Goal: Task Accomplishment & Management: Manage account settings

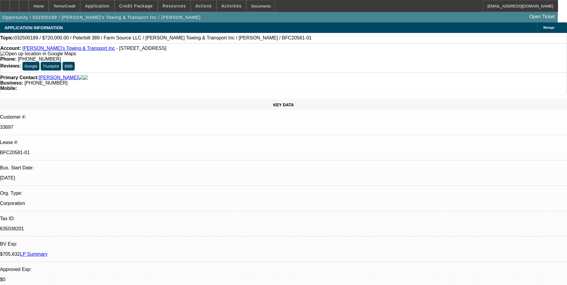
select select "0"
select select "2"
select select "0"
select select "2"
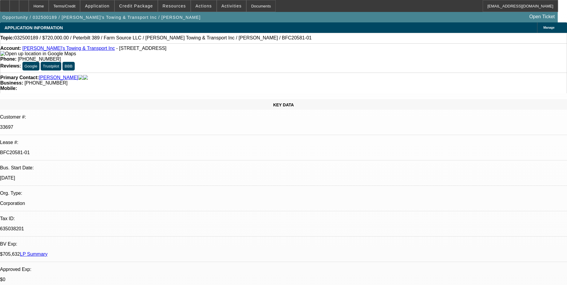
select select "0"
select select "2"
select select "0"
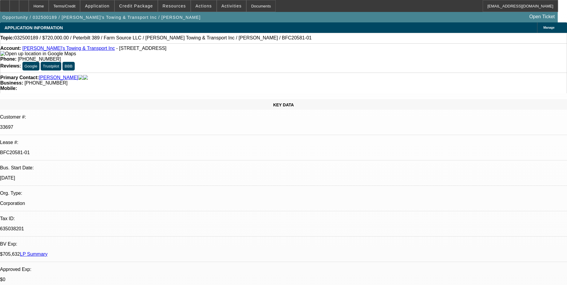
select select "2"
select select "0"
select select "1"
select select "2"
select select "6"
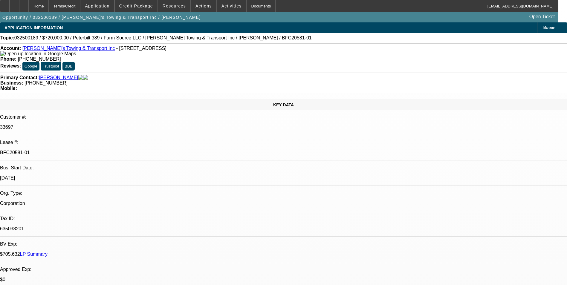
select select "1"
select select "2"
select select "6"
select select "1"
select select "2"
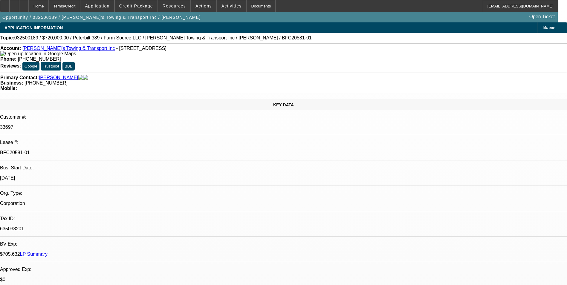
select select "6"
select select "1"
select select "2"
select select "6"
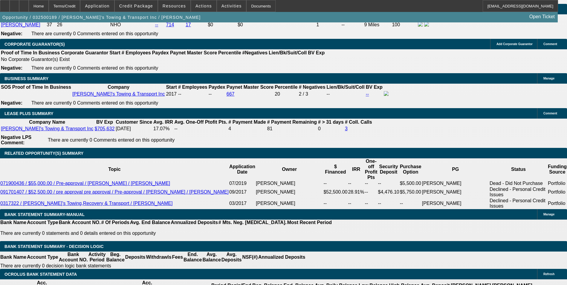
scroll to position [896, 0]
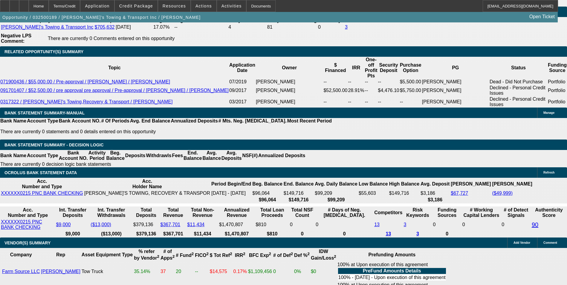
scroll to position [926, 0]
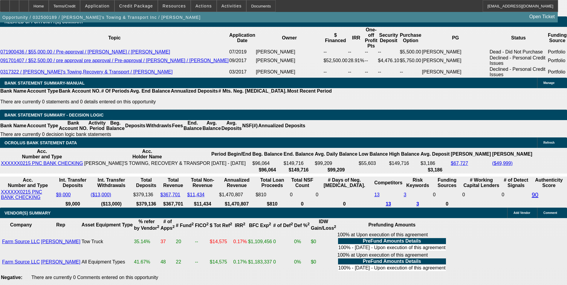
scroll to position [956, 0]
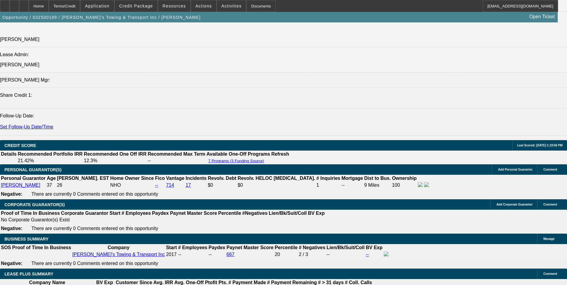
scroll to position [747, 0]
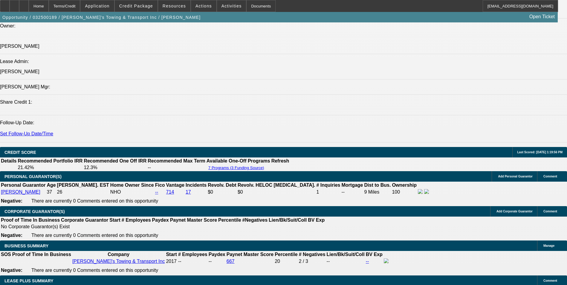
drag, startPoint x: 362, startPoint y: 169, endPoint x: 70, endPoint y: 128, distance: 294.2
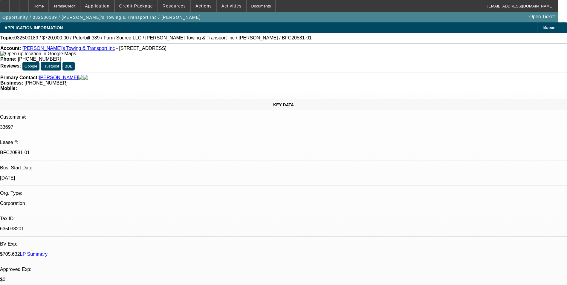
scroll to position [926, 0]
drag, startPoint x: 562, startPoint y: 121, endPoint x: 560, endPoint y: 106, distance: 14.5
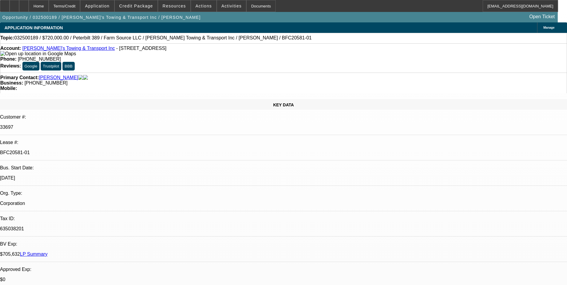
type input "f"
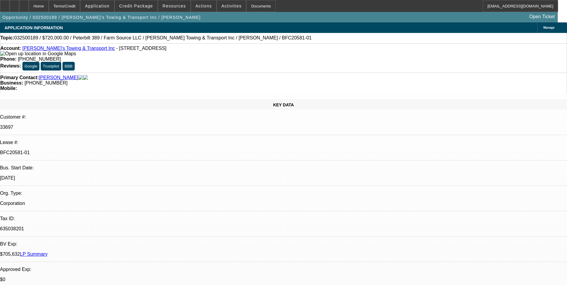
drag, startPoint x: 462, startPoint y: 83, endPoint x: 460, endPoint y: 92, distance: 9.7
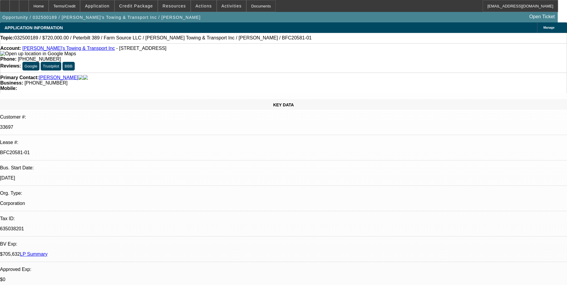
scroll to position [388, 0]
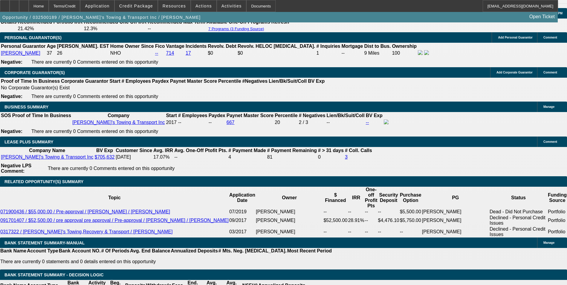
scroll to position [896, 0]
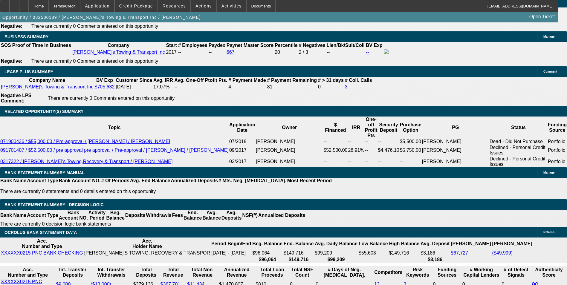
scroll to position [986, 0]
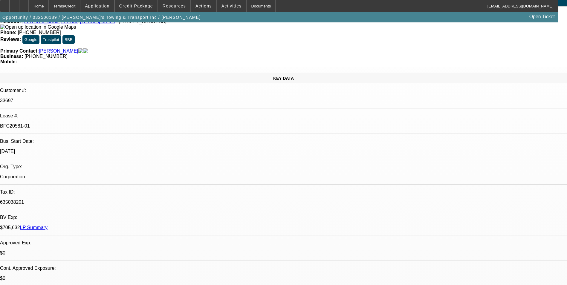
scroll to position [0, 0]
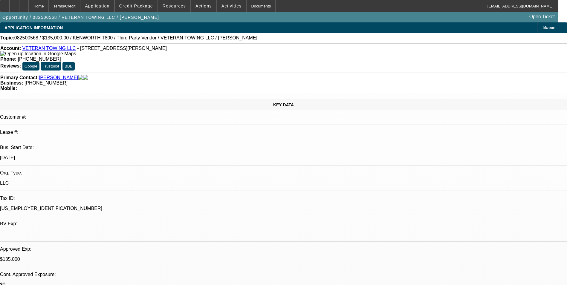
select select "0"
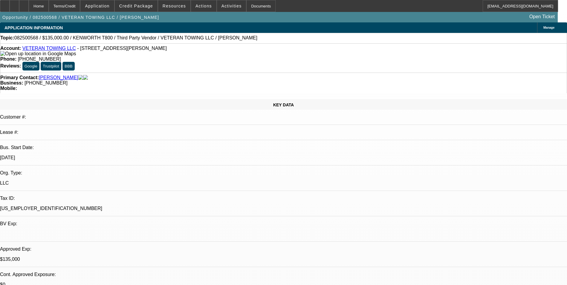
select select "0"
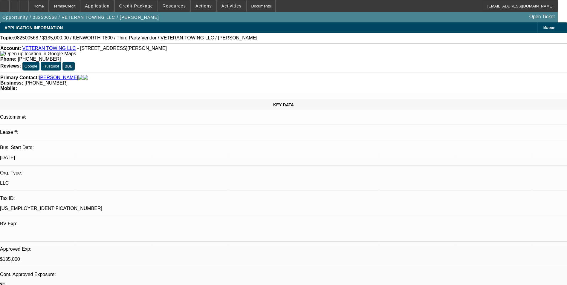
select select "0"
select select "1"
select select "6"
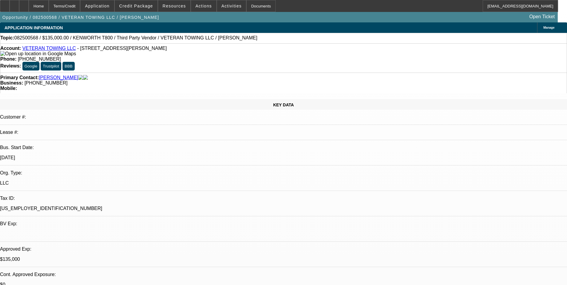
select select "1"
select select "6"
select select "1"
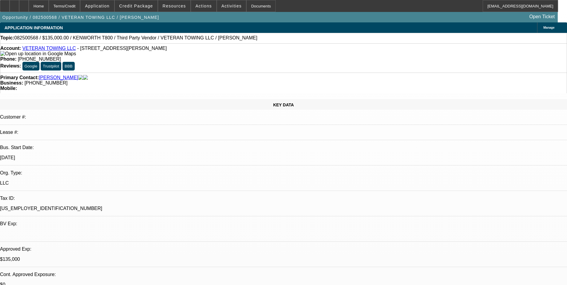
select select "6"
select select "1"
select select "3"
select select "6"
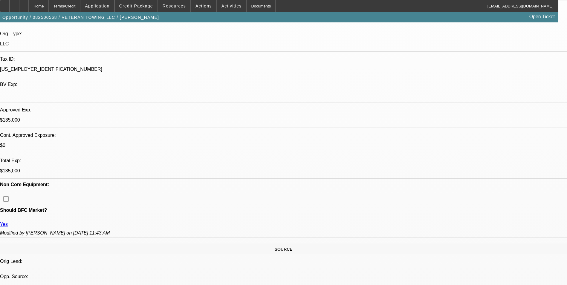
scroll to position [179, 0]
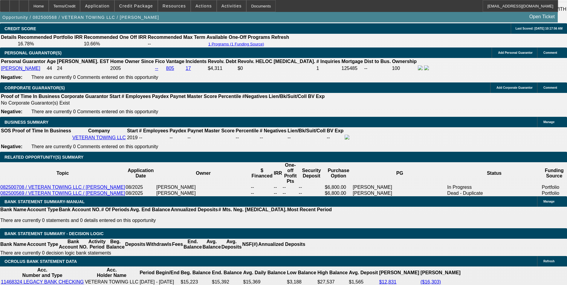
scroll to position [866, 0]
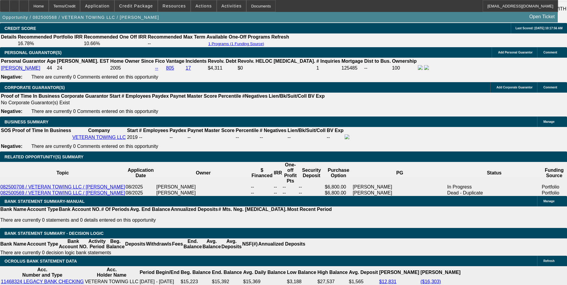
select select "0.1"
select select "2"
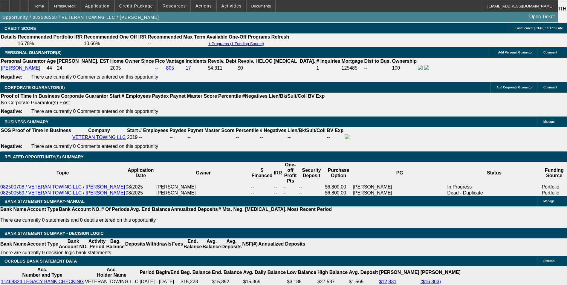
select select "0"
select select "6"
select select "0"
select select "3"
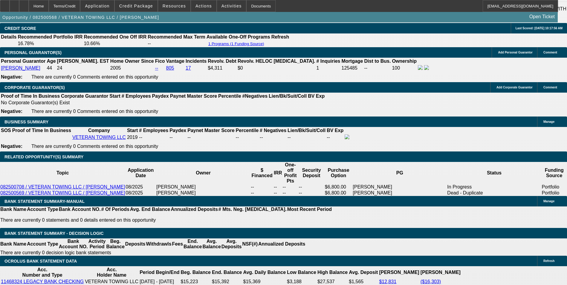
select select "0"
select select "6"
select select "0"
select select "3"
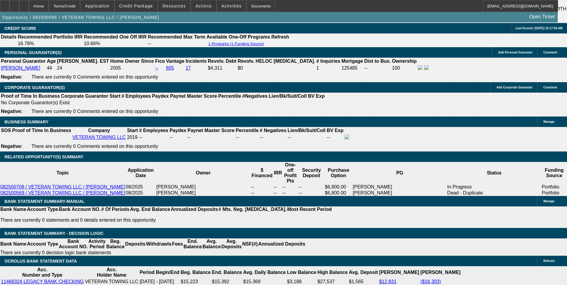
select select "0"
select select "6"
select select "0"
select select "2"
select select "0"
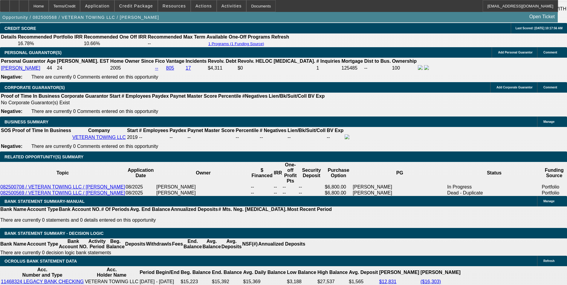
select select "6"
select select "0"
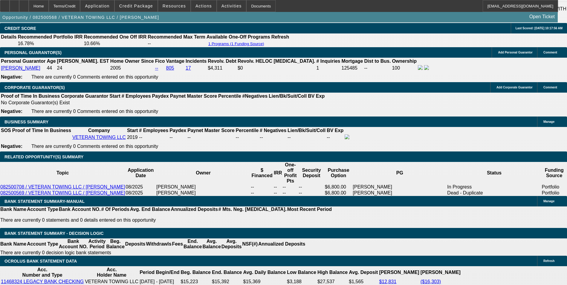
select select "6"
select select "0"
select select "6"
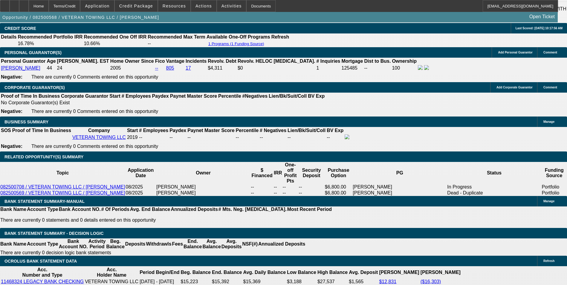
select select "0"
select select "6"
select select "0"
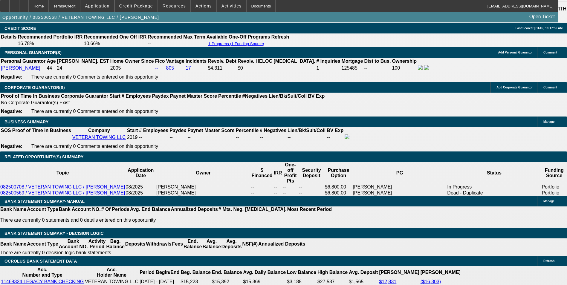
select select "0"
select select "3"
select select "0"
select select "6"
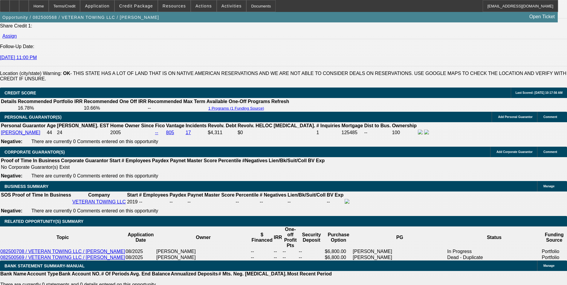
scroll to position [896, 0]
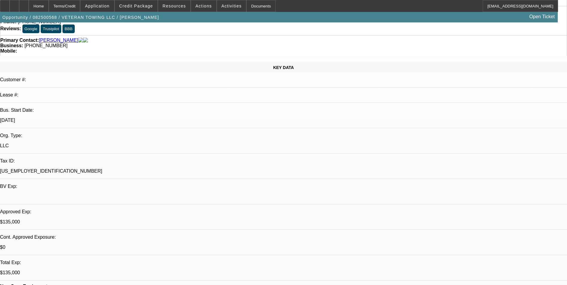
scroll to position [0, 0]
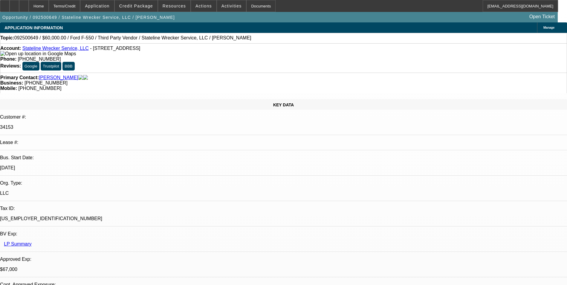
select select "0"
select select "0.1"
select select "0"
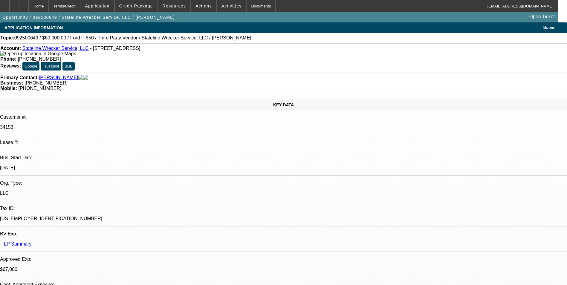
select select "0.1"
select select "0"
select select "0.1"
select select "0"
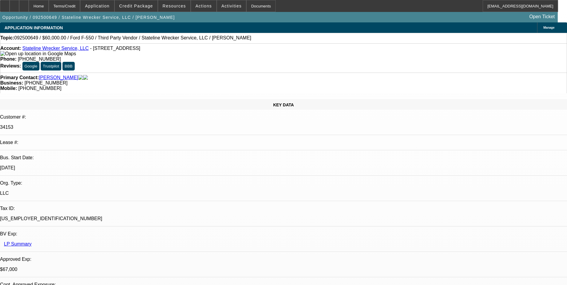
select select "2"
select select "0.1"
select select "1"
select select "4"
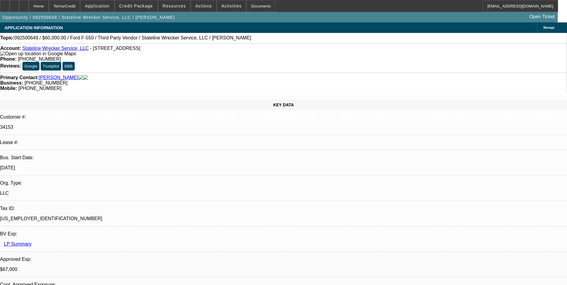
select select "1"
select select "4"
select select "1"
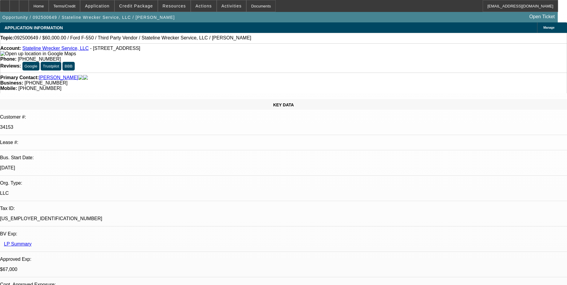
select select "4"
select select "1"
select select "2"
select select "4"
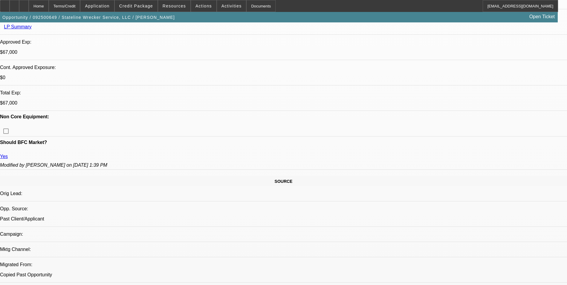
scroll to position [214, 0]
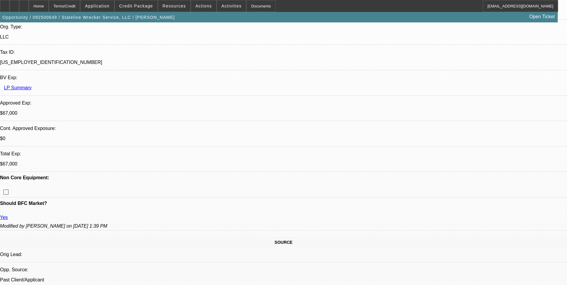
scroll to position [154, 0]
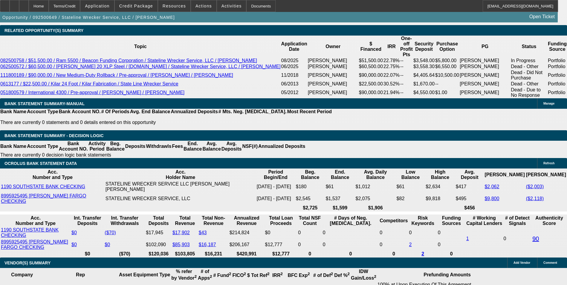
scroll to position [1050, 0]
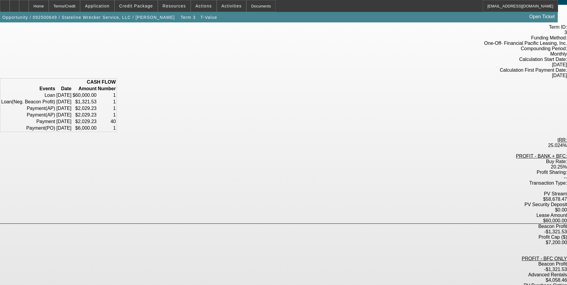
scroll to position [65, 0]
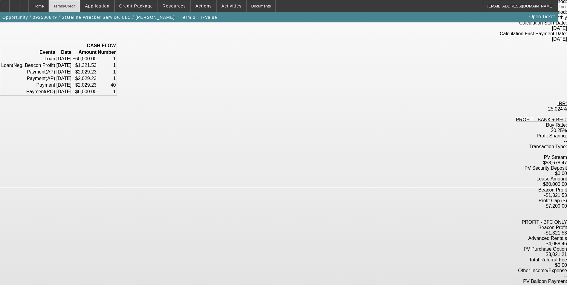
click at [80, 6] on div "Terms/Credit" at bounding box center [65, 6] width 32 height 12
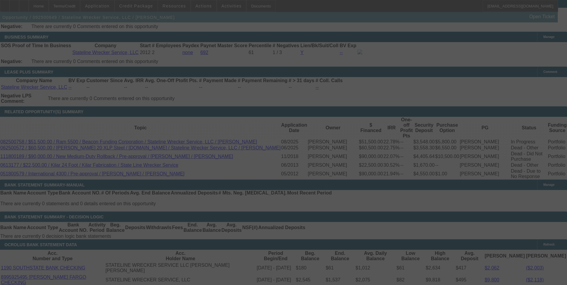
scroll to position [962, 0]
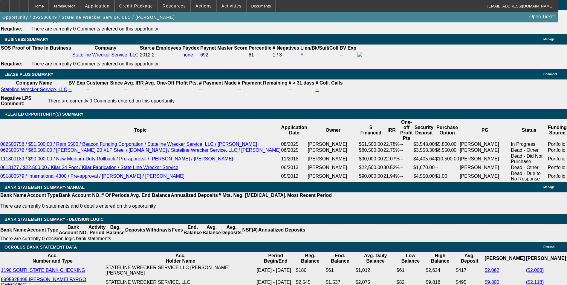
select select "0"
select select "0.1"
select select "4"
select select "0"
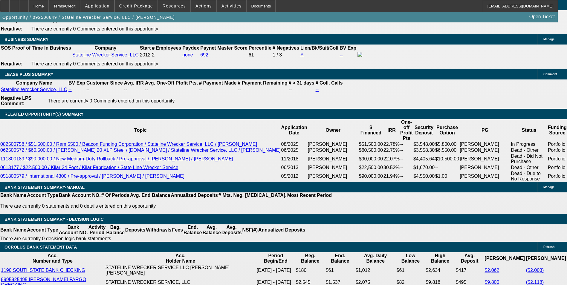
select select "0"
select select "0.1"
select select "4"
select select "0"
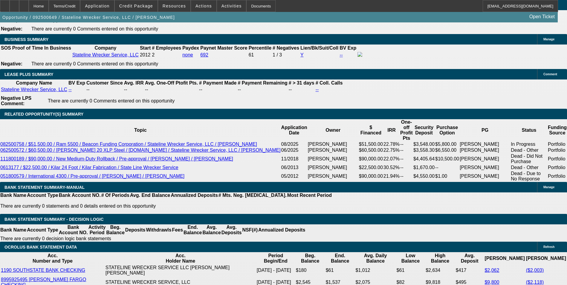
select select "0.1"
select select "4"
select select "0"
select select "2"
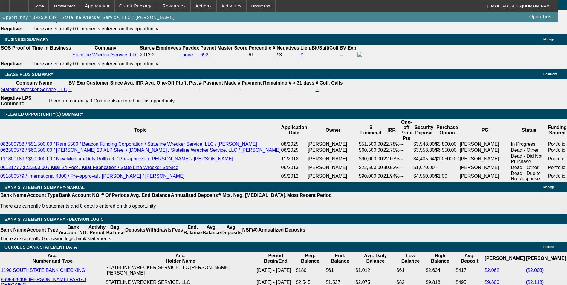
select select "0.1"
select select "4"
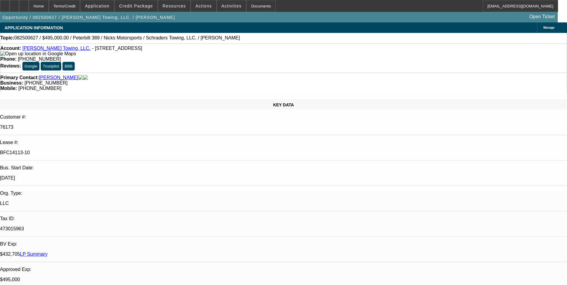
select select "0"
select select "2"
select select "0.1"
select select "0"
select select "2"
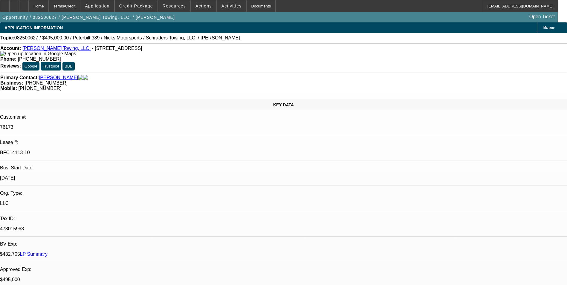
select select "0.1"
select select "0"
select select "2"
select select "0.1"
select select "0"
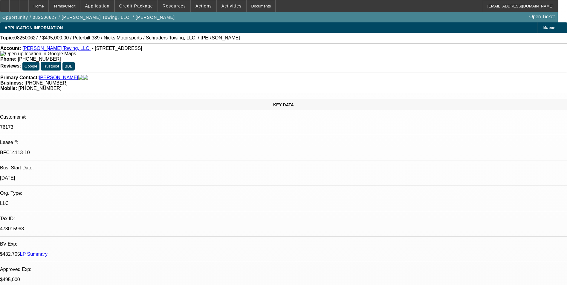
select select "2"
select select "0.1"
select select "1"
select select "2"
select select "4"
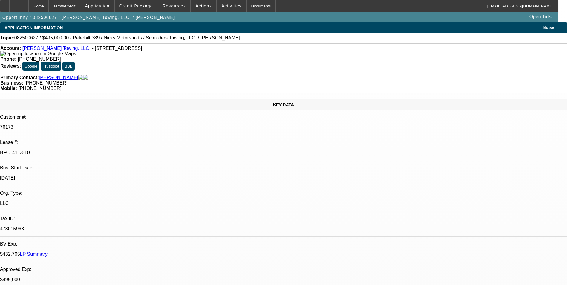
select select "1"
select select "2"
select select "4"
select select "1"
select select "2"
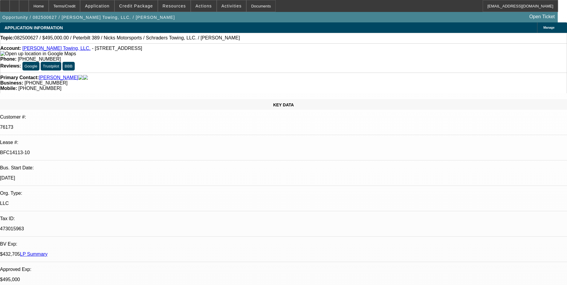
select select "4"
select select "1"
select select "2"
select select "4"
click p "Sarah Wreschinsky - 10/1/25, 2:56 PM"
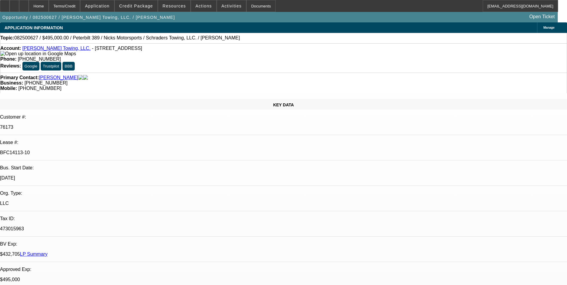
click b "RE:082500627 / $495,000.00 / Peterbilt 389 / Nicks Motorsports / Schraders Towi…"
click div "KEY DATA Customer #: 76173 Lease #: BFC14113-10 Bus. Start Date: 5/19/15 Org. T…"
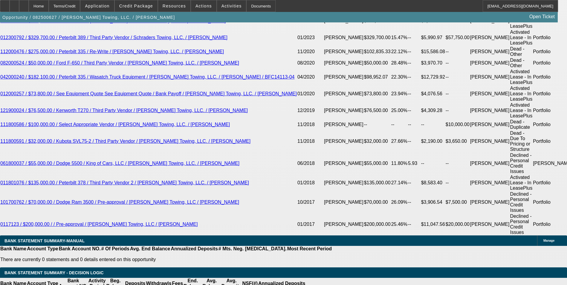
scroll to position [1195, 0]
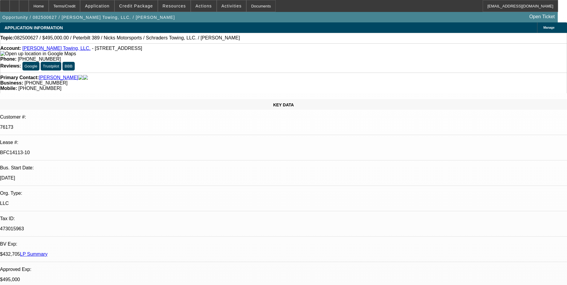
select select "0"
select select "2"
select select "0.1"
select select "0"
select select "2"
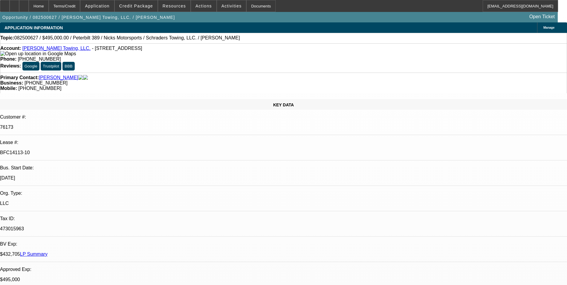
select select "0.1"
select select "0"
select select "2"
select select "0.1"
select select "0"
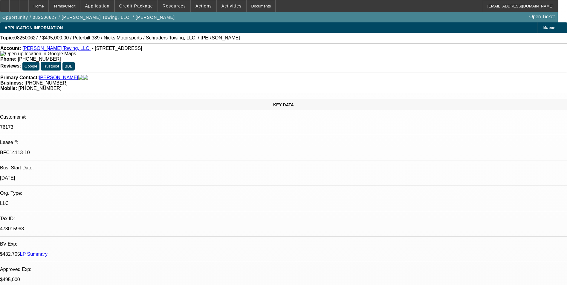
select select "2"
select select "0.1"
select select "1"
select select "2"
select select "4"
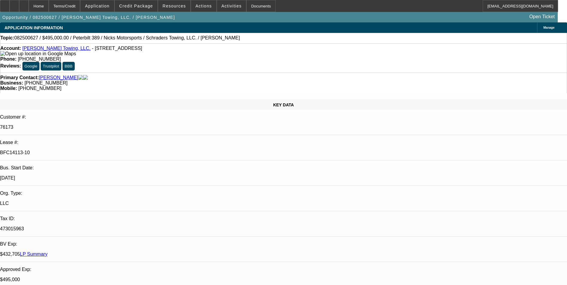
select select "1"
select select "2"
select select "4"
select select "1"
select select "2"
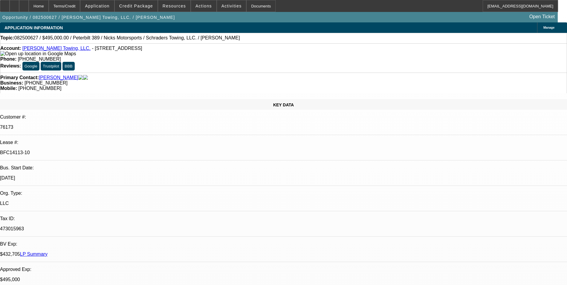
select select "4"
select select "1"
select select "2"
select select "4"
drag, startPoint x: 291, startPoint y: 184, endPoint x: 291, endPoint y: 187, distance: 3.3
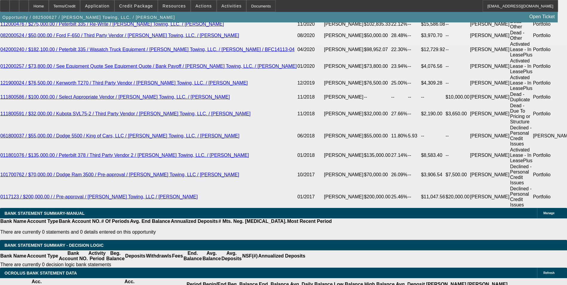
scroll to position [1225, 0]
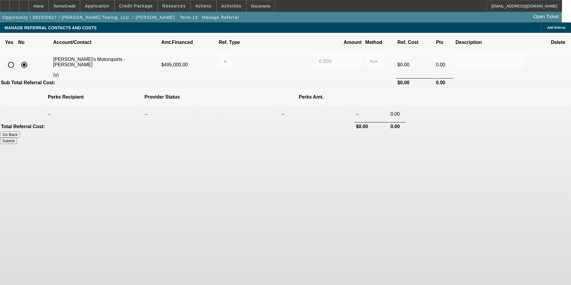
click at [17, 59] on input "radio" at bounding box center [11, 65] width 12 height 12
radio input "true"
click at [227, 56] on div at bounding box center [224, 61] width 3 height 17
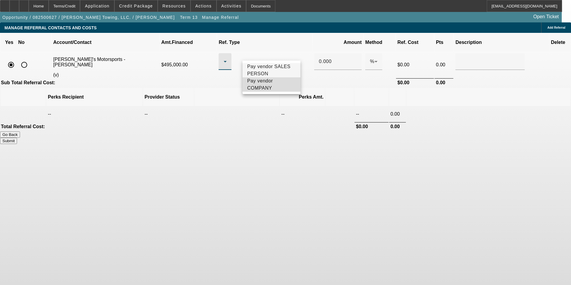
click at [268, 91] on span "Pay vendor COMPANY" at bounding box center [271, 84] width 48 height 14
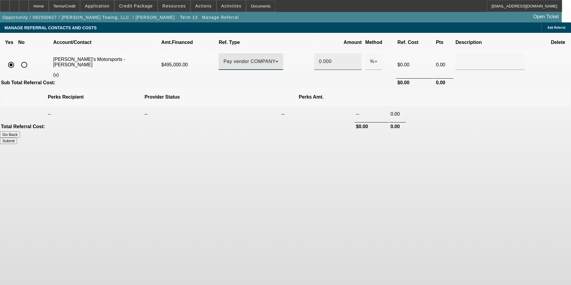
click at [319, 58] on input "0.000" at bounding box center [338, 61] width 38 height 7
click at [506, 78] on div "MANAGE REFERRAL CONTACTS AND COSTS Add Referral Yes No Account/Contact Amt.Fina…" at bounding box center [285, 83] width 571 height 122
click at [17, 138] on button "Submit" at bounding box center [8, 141] width 17 height 6
type input "0.500"
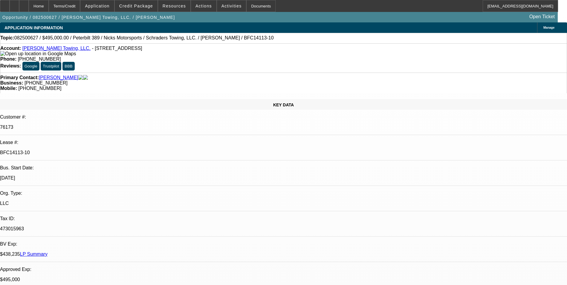
select select "0"
select select "2"
select select "0.1"
select select "4"
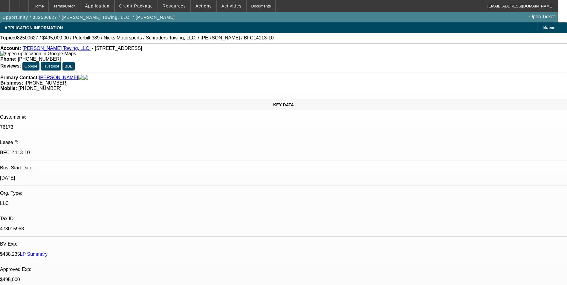
select select "0"
select select "2"
select select "0.1"
select select "4"
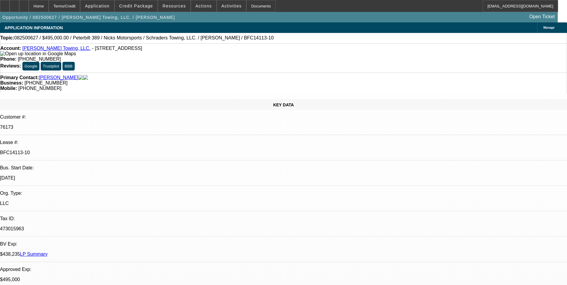
select select "0"
select select "2"
select select "0.1"
select select "4"
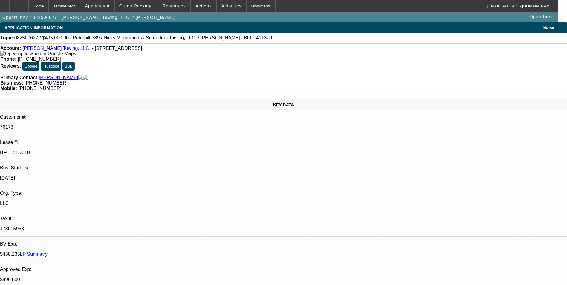
select select "0"
select select "2"
select select "0.1"
select select "4"
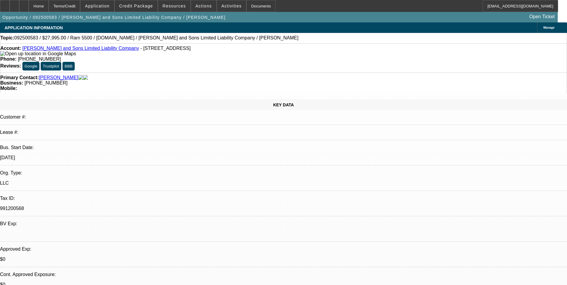
select select "0"
select select "2"
select select "0"
select select "21"
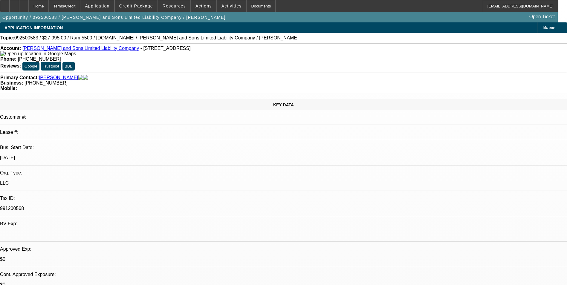
select select "0"
select select "2"
select select "0"
select select "21"
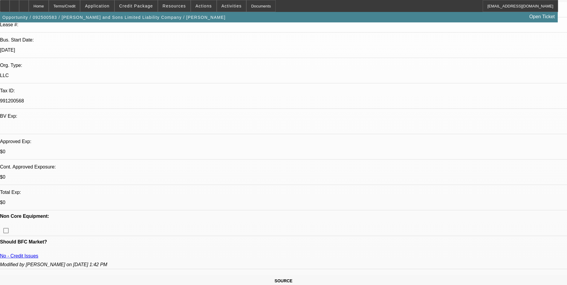
scroll to position [179, 0]
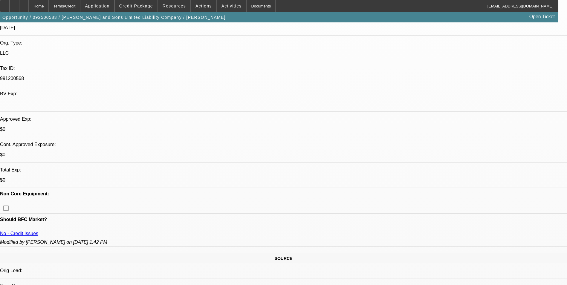
scroll to position [149, 0]
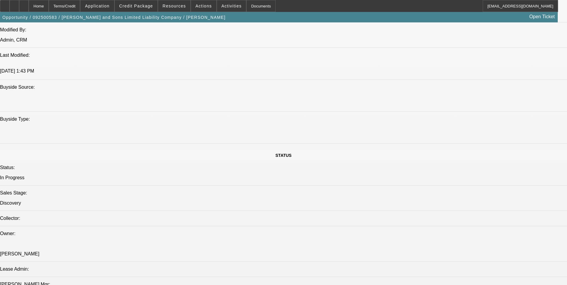
scroll to position [388, 0]
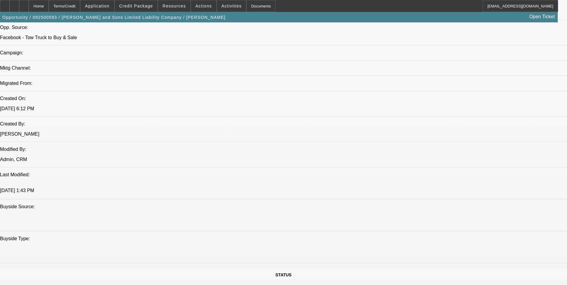
drag, startPoint x: 236, startPoint y: 96, endPoint x: 134, endPoint y: 99, distance: 102.2
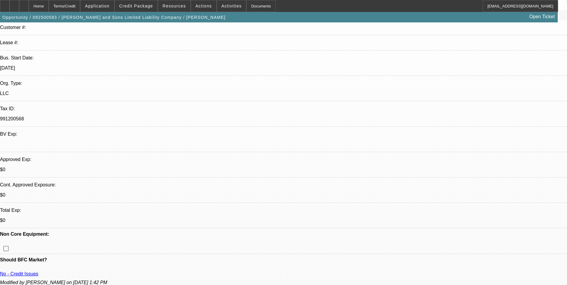
scroll to position [179, 0]
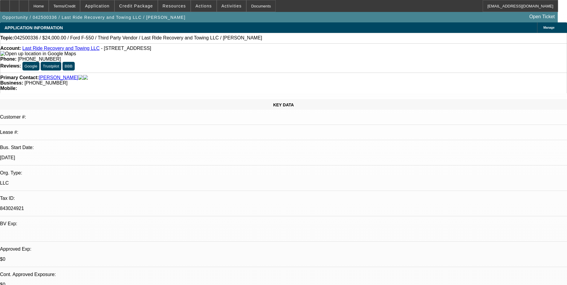
select select "0"
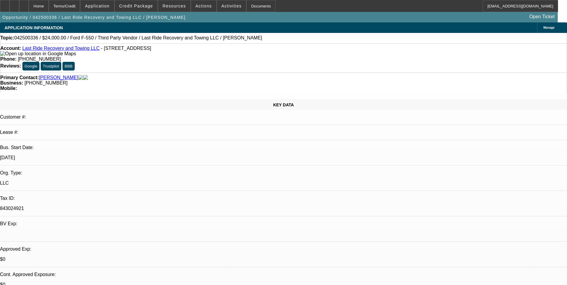
select select "0"
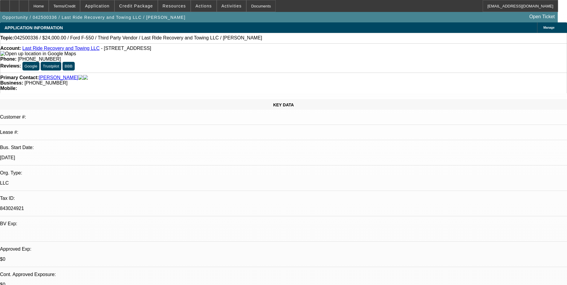
select select "0"
select select "1"
select select "2"
select select "1"
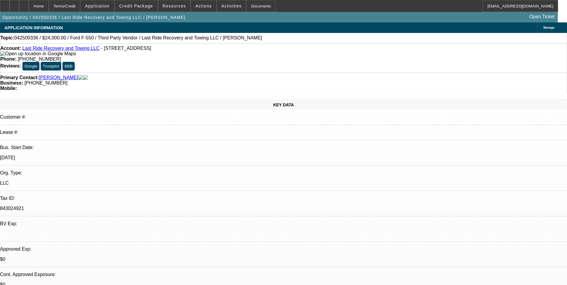
select select "1"
select select "2"
select select "1"
select select "2"
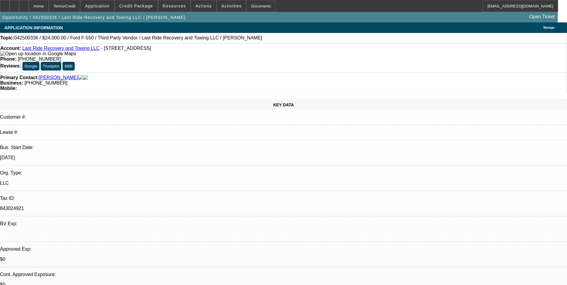
select select "5"
select select "1"
select select "2"
select select "5"
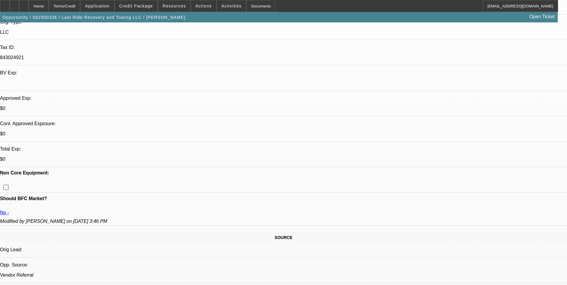
scroll to position [149, 0]
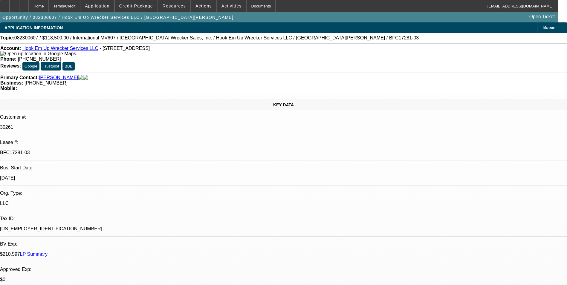
select select "0"
select select "2"
select select "0.1"
select select "0"
select select "2"
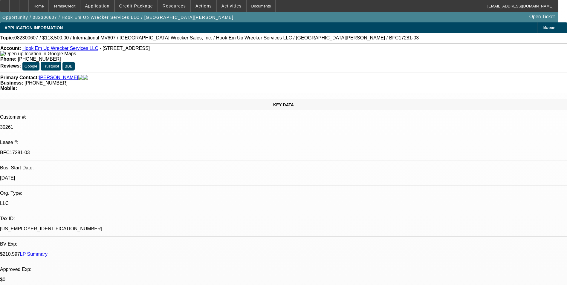
select select "0.1"
select select "0"
select select "0.1"
select select "0"
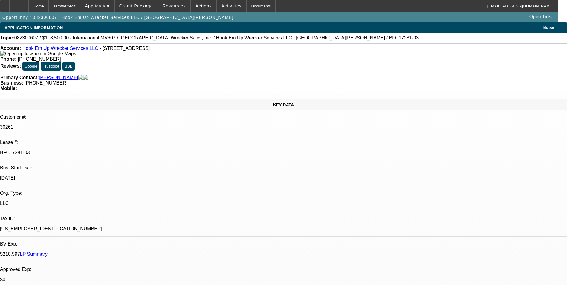
select select "0"
select select "0.1"
select select "1"
select select "2"
select select "4"
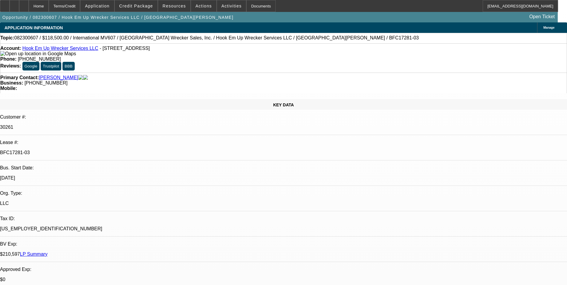
select select "1"
select select "2"
select select "4"
select select "1"
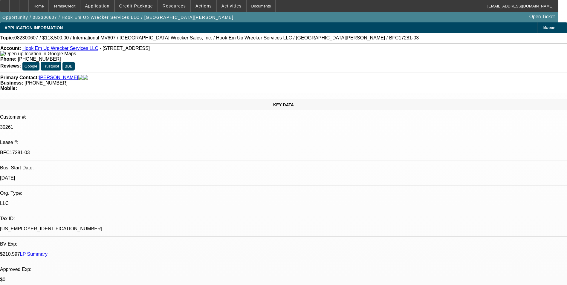
select select "4"
select select "1"
select select "4"
click at [66, 50] on link "Hook Em Up Wrecker Services LLC" at bounding box center [60, 48] width 76 height 5
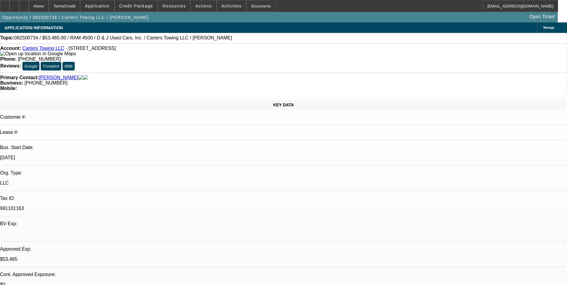
select select "0.15"
select select "2"
select select "0"
select select "0.15"
select select "2"
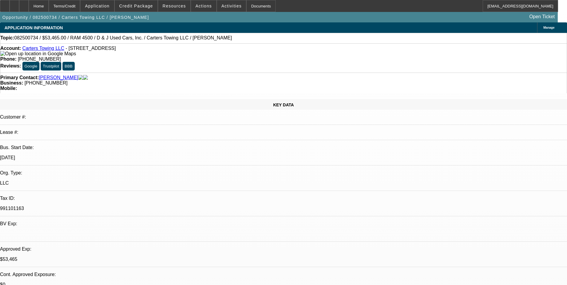
select select "0"
select select "0.15"
select select "2"
select select "0"
select select "0.15"
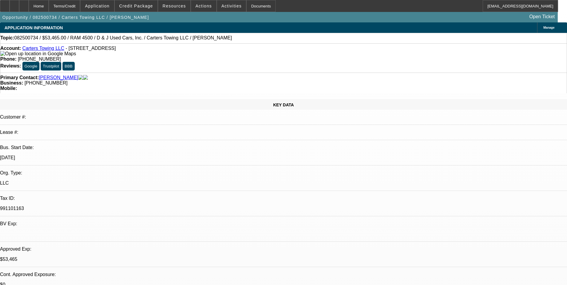
select select "2"
select select "0"
select select "1"
select select "2"
select select "6"
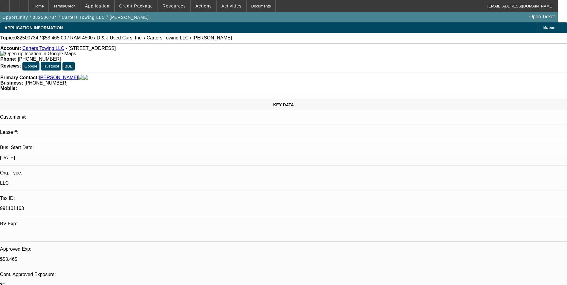
select select "1"
select select "2"
select select "6"
select select "1"
select select "2"
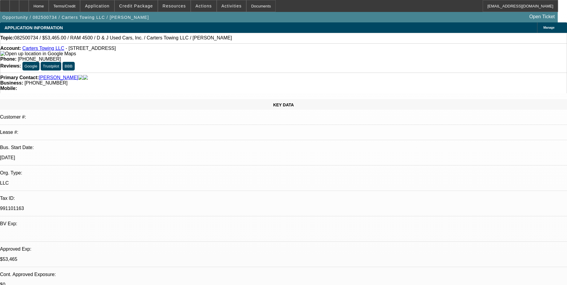
select select "6"
select select "1"
select select "2"
select select "6"
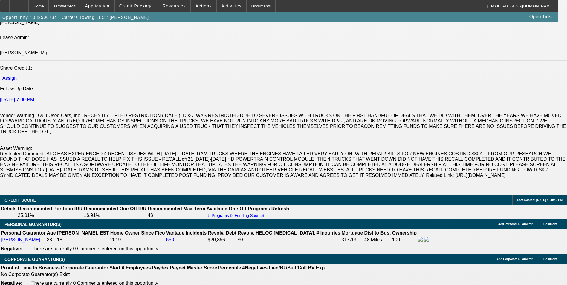
scroll to position [806, 0]
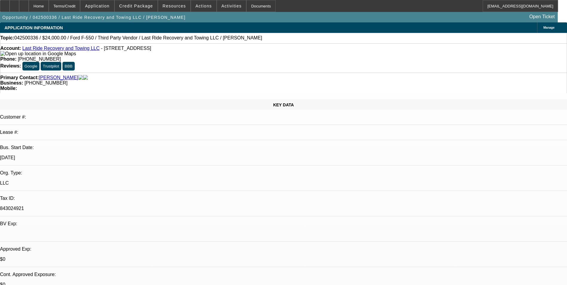
select select "0"
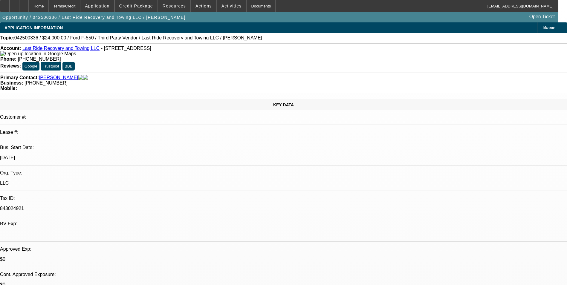
select select "0"
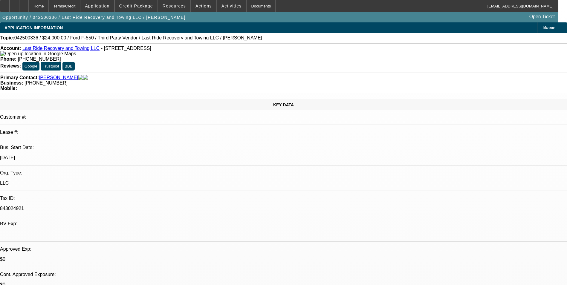
select select "0"
select select "1"
select select "2"
select select "1"
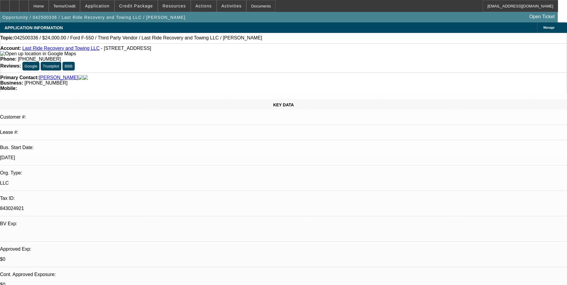
select select "1"
select select "2"
select select "1"
select select "2"
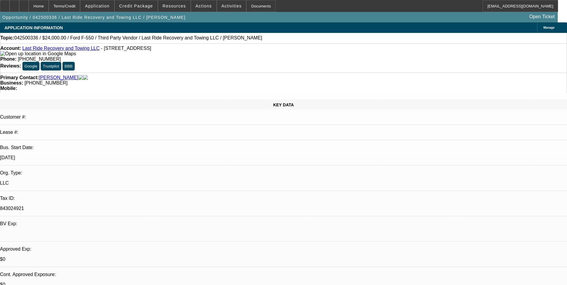
select select "1"
select select "2"
select select "5"
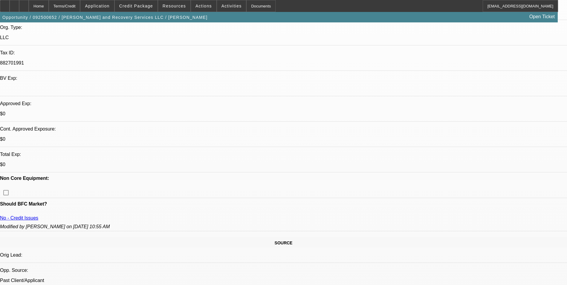
select select "0"
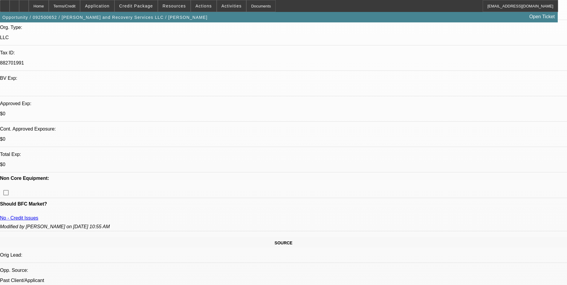
select select "0"
select select "0.1"
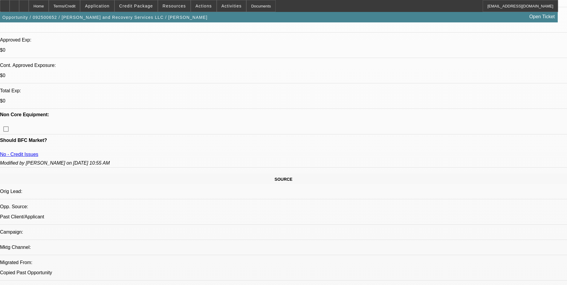
select select "1"
select select "2"
select select "1"
select select "2"
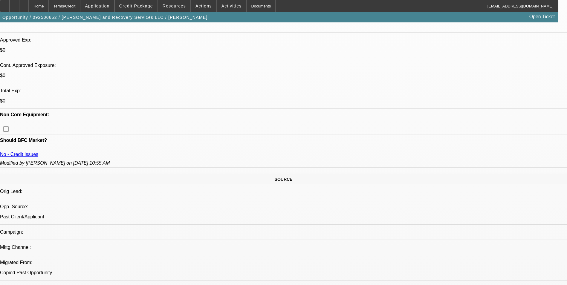
select select "1"
select select "2"
select select "4"
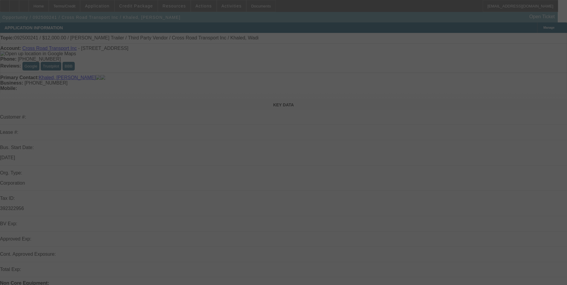
click at [254, 178] on div at bounding box center [283, 142] width 567 height 285
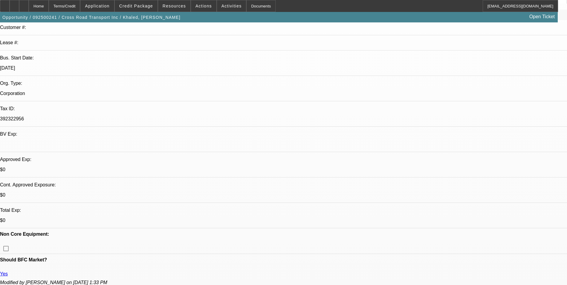
select select "0"
select select "0.1"
select select "0"
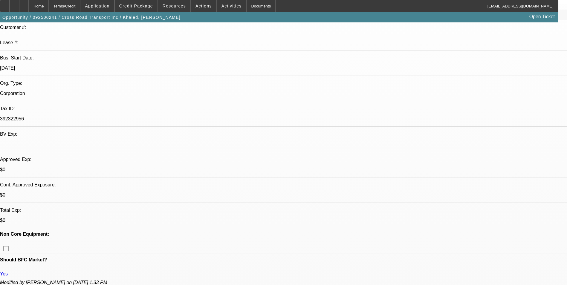
select select "0"
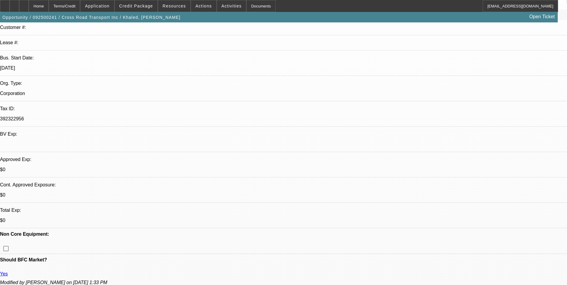
select select "0"
select select "0.1"
select select "1"
select select "4"
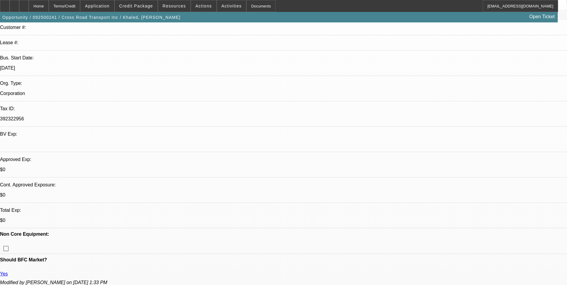
select select "1"
select select "2"
select select "5"
select select "1"
select select "2"
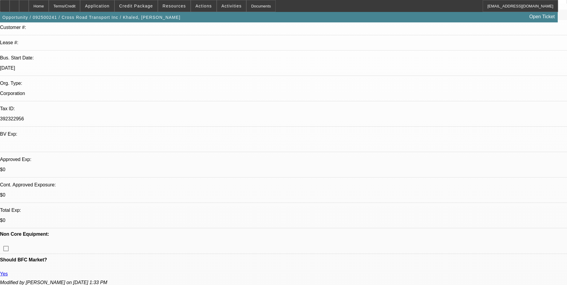
select select "5"
select select "1"
select select "3"
select select "4"
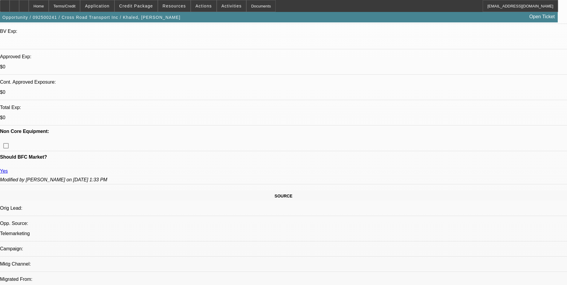
scroll to position [179, 0]
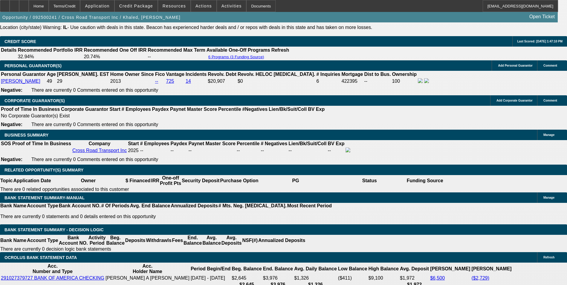
scroll to position [896, 0]
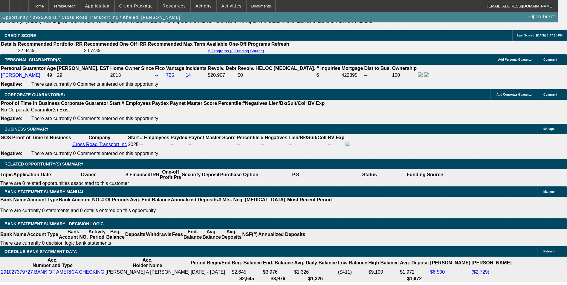
select select "0"
select select "2"
select select "0"
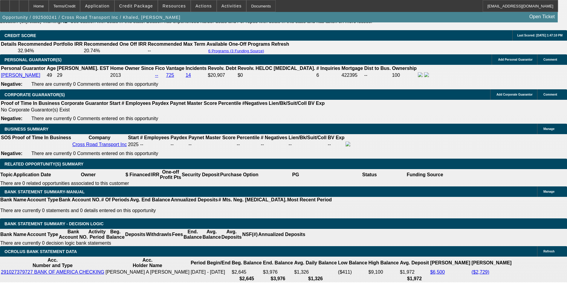
select select "5"
select select "0"
select select "0.1"
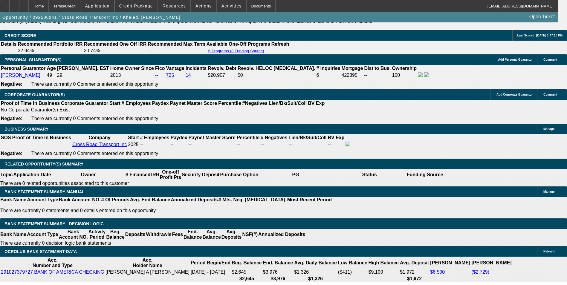
select select "4"
select select "0"
select select "2"
select select "0"
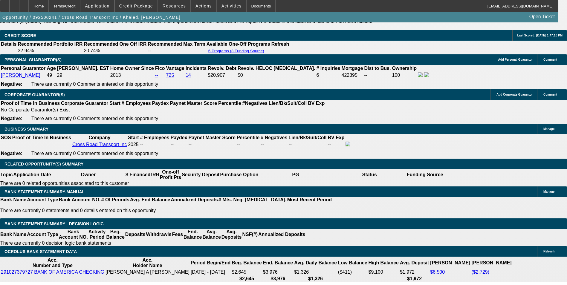
select select "5"
select select "0"
select select "2"
select select "0"
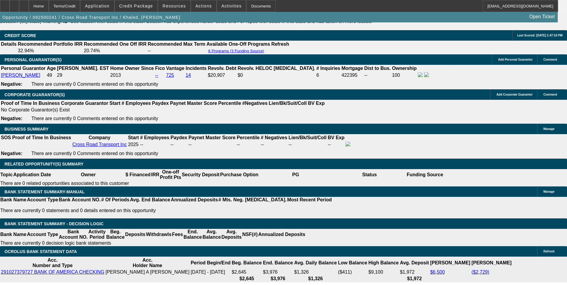
select select "5"
select select "0"
select select "3"
select select "0.1"
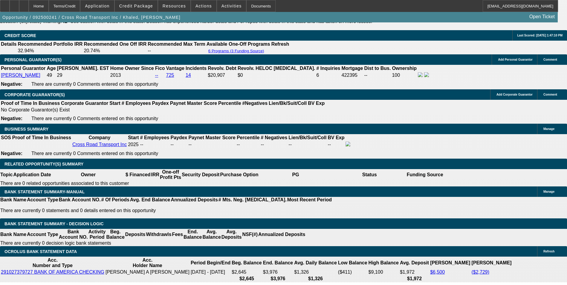
select select "4"
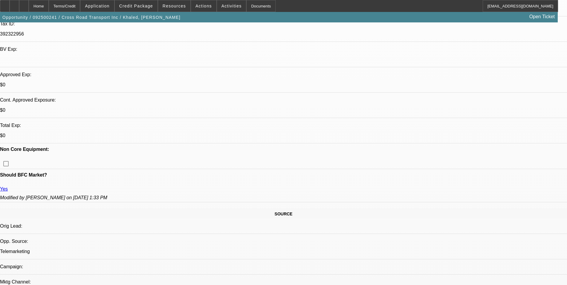
scroll to position [179, 0]
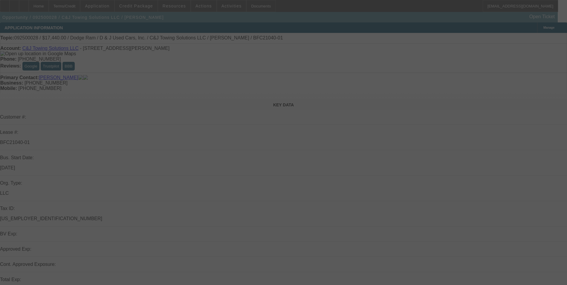
click at [232, 154] on div at bounding box center [283, 142] width 567 height 285
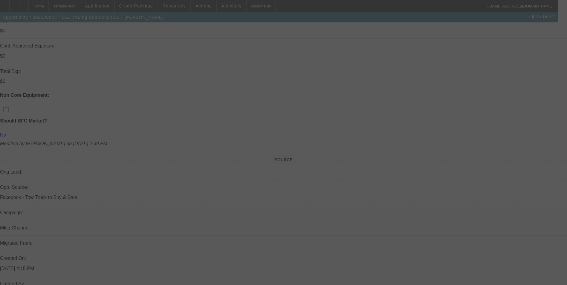
scroll to position [239, 0]
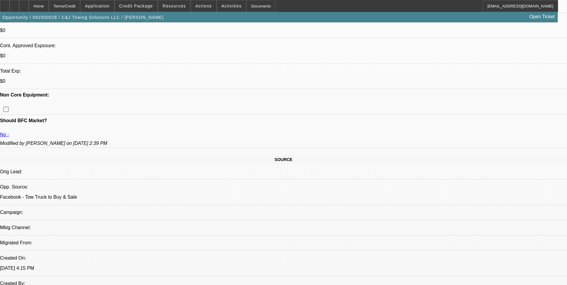
select select "0"
select select "0.2"
select select "0"
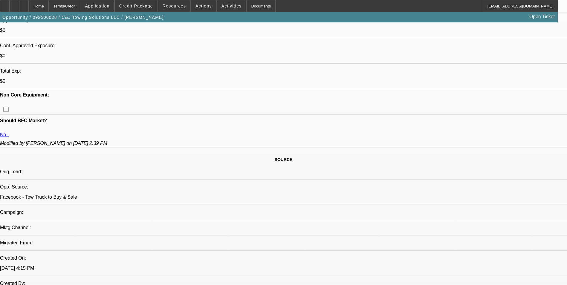
select select "0.1"
select select "0"
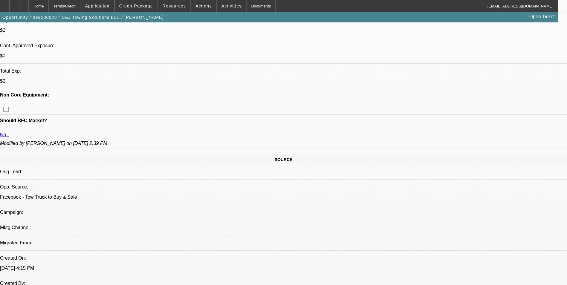
select select "0"
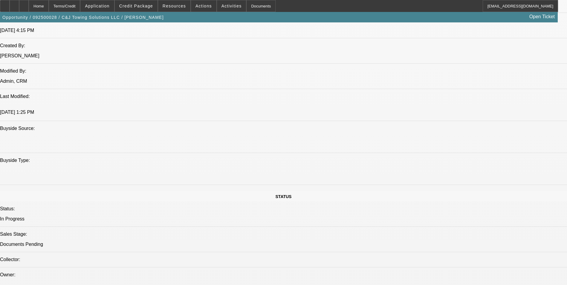
select select "1"
select select "2"
select select "21"
select select "1"
select select "2"
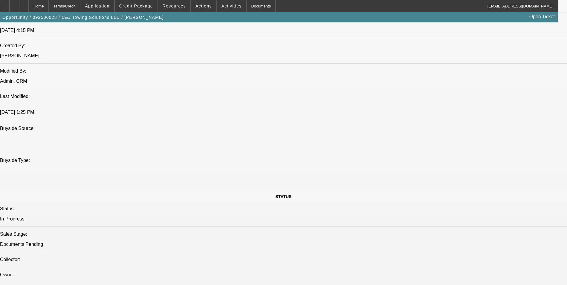
select select "4"
select select "1"
select select "2"
select select "21"
select select "1"
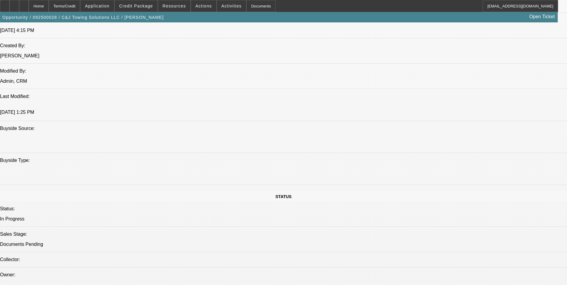
select select "2"
select select "21"
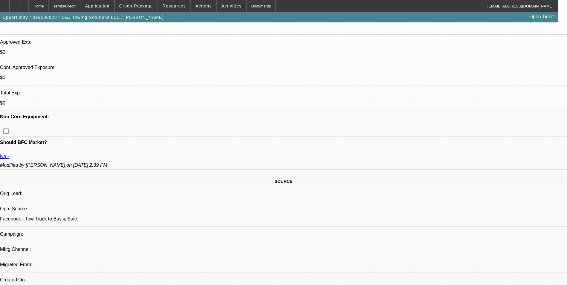
scroll to position [209, 0]
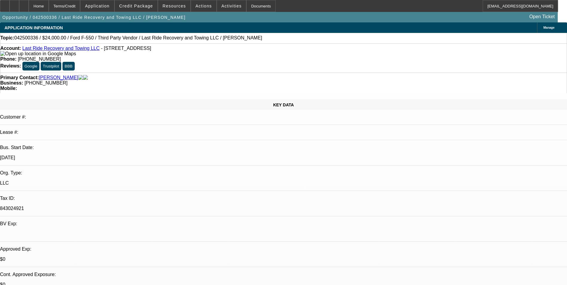
select select "0"
select select "2"
select select "0"
select select "1"
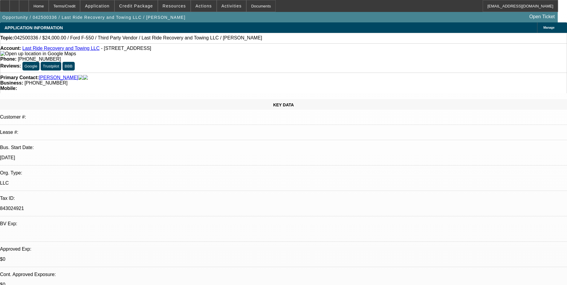
select select "0"
select select "2"
select select "0"
select select "1"
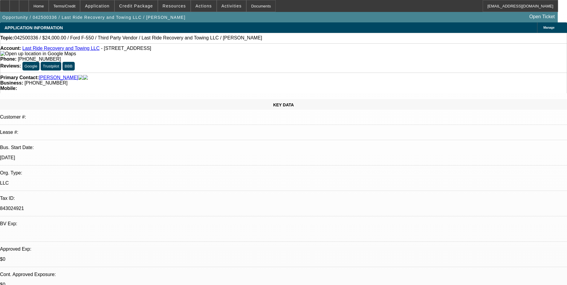
select select "0"
select select "2"
select select "0"
select select "5"
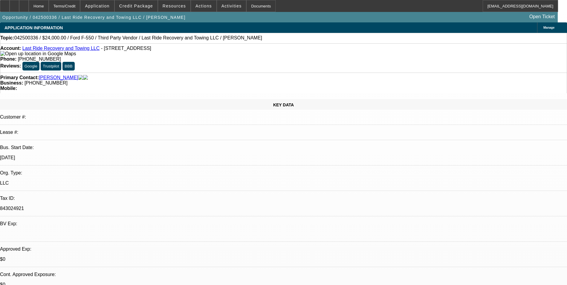
select select "0"
select select "2"
select select "0"
select select "5"
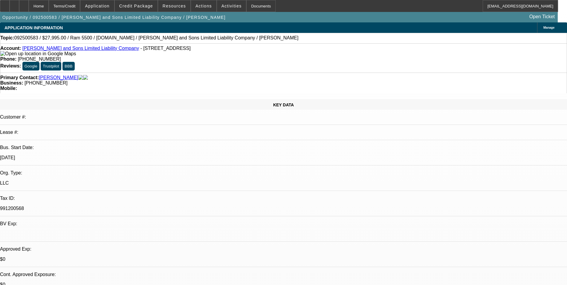
select select "0"
select select "2"
select select "0"
select select "21"
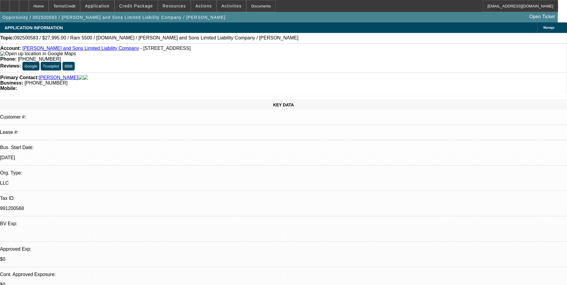
select select "0"
select select "2"
select select "0"
select select "21"
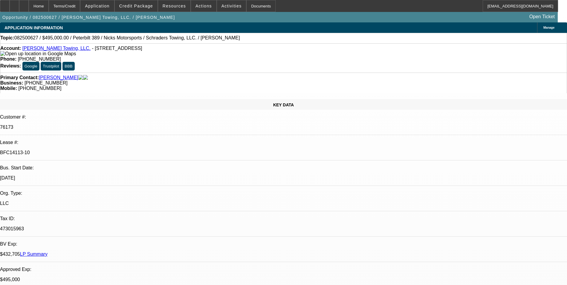
select select "0"
select select "2"
select select "0.1"
select select "4"
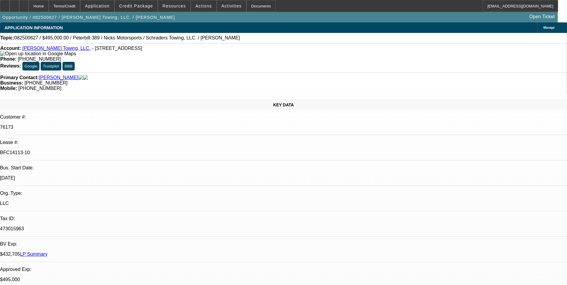
select select "0"
select select "2"
select select "0.1"
select select "4"
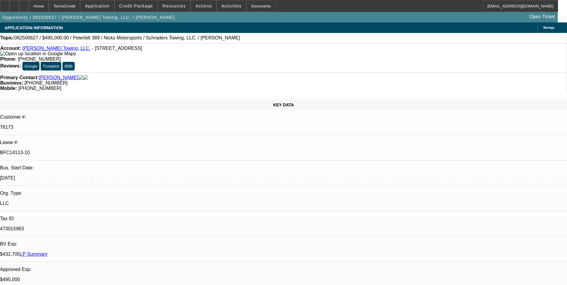
select select "0"
select select "2"
select select "0.1"
select select "4"
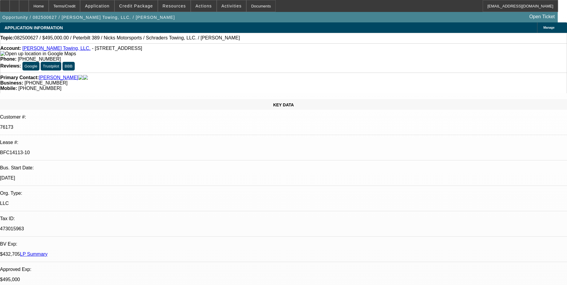
select select "0"
select select "2"
select select "0.1"
select select "4"
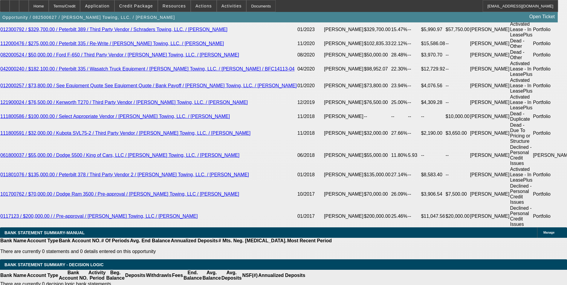
scroll to position [1195, 0]
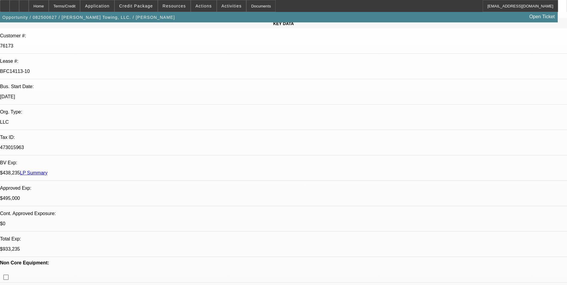
select select "0"
select select "2"
select select "0.1"
select select "0"
select select "2"
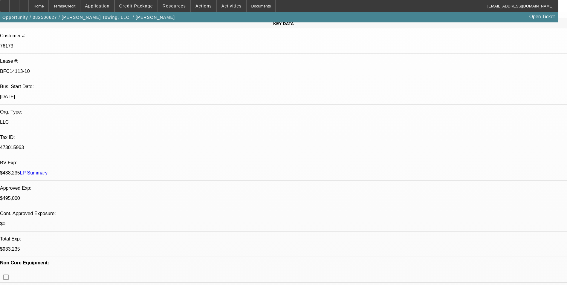
select select "0.1"
select select "0"
select select "2"
select select "0.1"
select select "0"
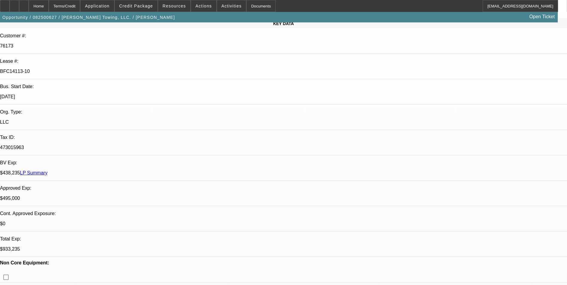
select select "2"
select select "0.1"
select select "1"
select select "2"
select select "4"
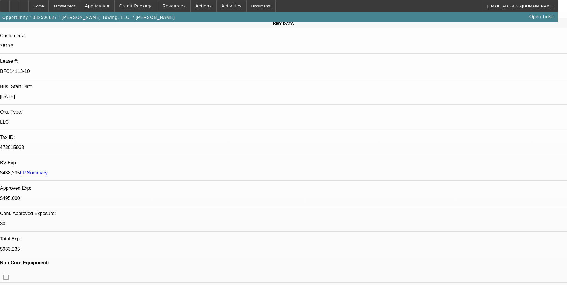
select select "1"
select select "2"
select select "4"
select select "1"
select select "2"
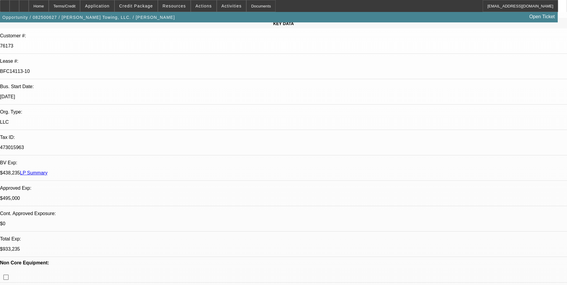
select select "4"
select select "1"
select select "2"
select select "4"
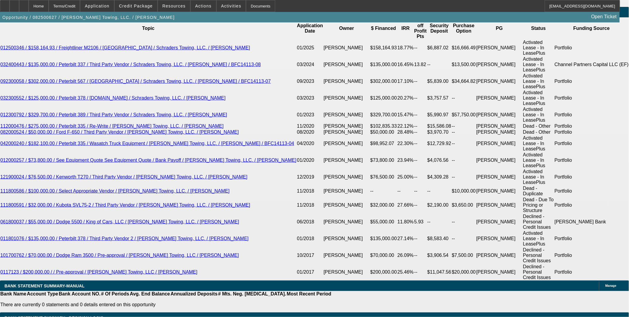
scroll to position [1116, 0]
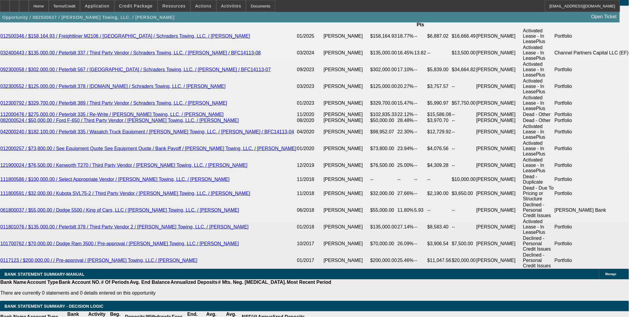
drag, startPoint x: 395, startPoint y: 145, endPoint x: 349, endPoint y: 172, distance: 53.5
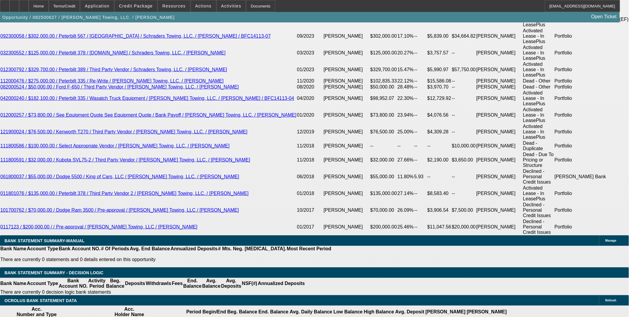
scroll to position [1149, 0]
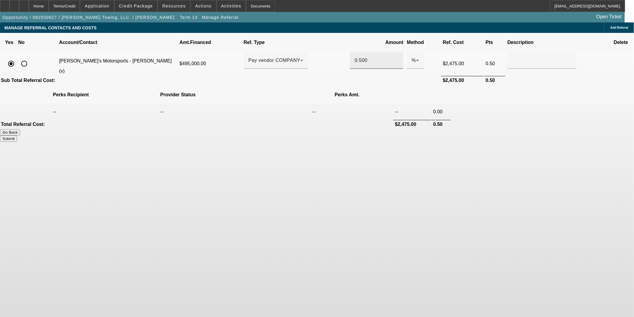
click at [355, 57] on input "0.500" at bounding box center [377, 60] width 44 height 7
click at [556, 69] on div "MANAGE REFERRAL CONTACTS AND COSTS Add Referral Yes No Account/Contact Amt.Fina…" at bounding box center [317, 81] width 634 height 119
click at [17, 135] on button "Submit" at bounding box center [8, 138] width 17 height 6
type input "1.500"
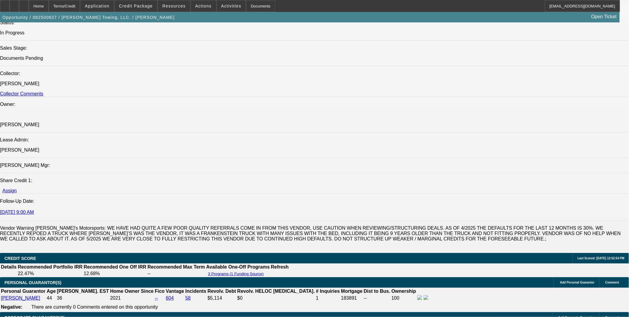
select select "0"
select select "2"
select select "0.1"
select select "4"
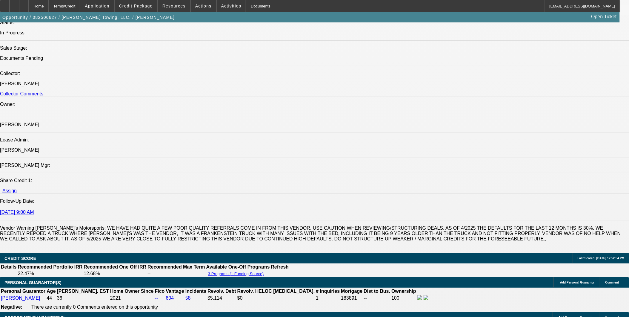
select select "0"
select select "2"
select select "0.1"
select select "4"
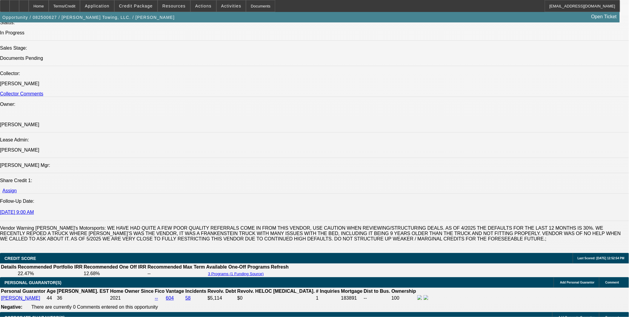
select select "0"
select select "2"
select select "0.1"
select select "4"
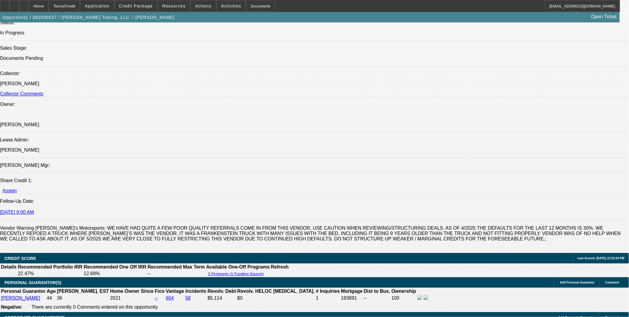
select select "0"
select select "2"
select select "0.1"
select select "4"
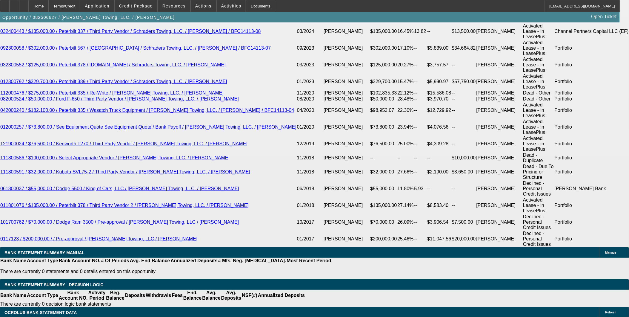
scroll to position [1172, 0]
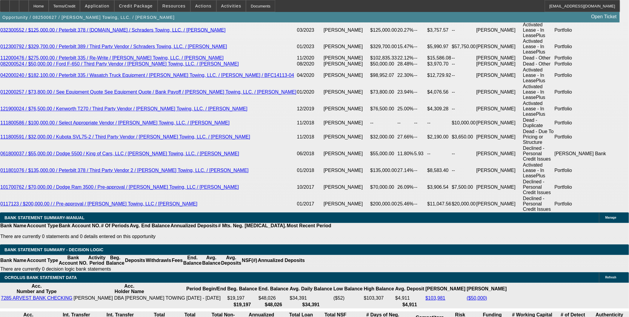
radio input "true"
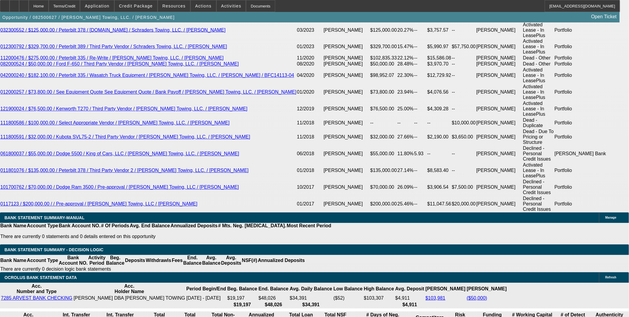
type textarea "Adding to the deal for future reference. Sam approved that (1) point of profit …"
drag, startPoint x: 454, startPoint y: 123, endPoint x: 420, endPoint y: 111, distance: 36.6
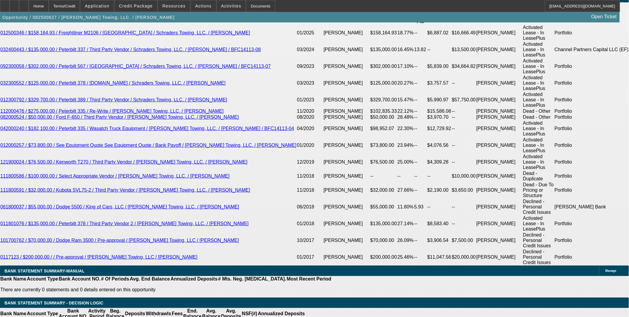
scroll to position [1106, 0]
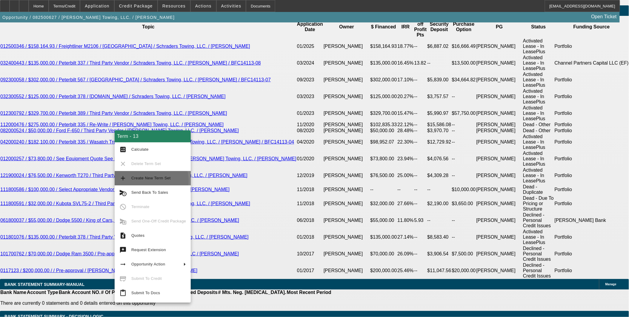
click at [145, 181] on span "Create New Term Set" at bounding box center [158, 177] width 55 height 7
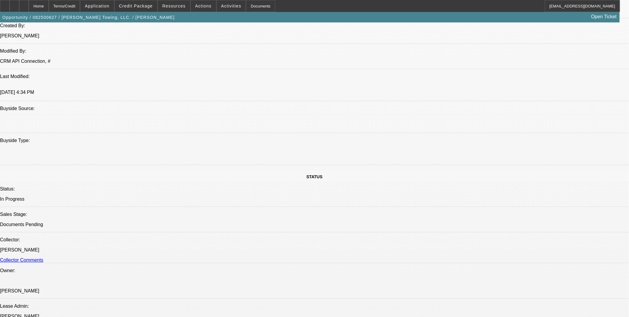
select select "0"
select select "2"
select select "0.1"
select select "0"
select select "2"
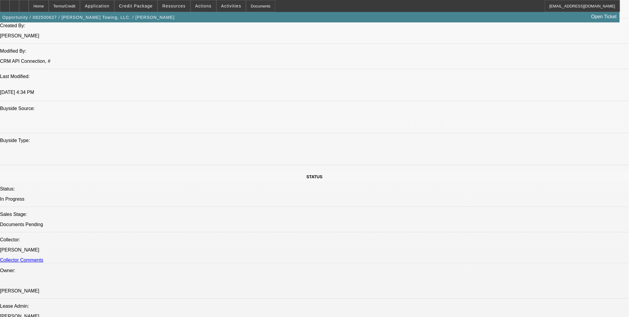
select select "0.1"
select select "0"
select select "2"
select select "0.1"
select select "0"
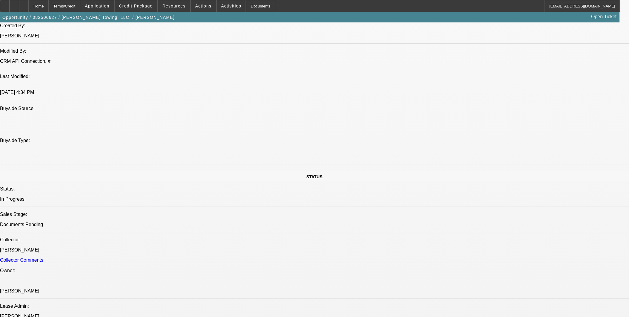
select select "2"
select select "0.1"
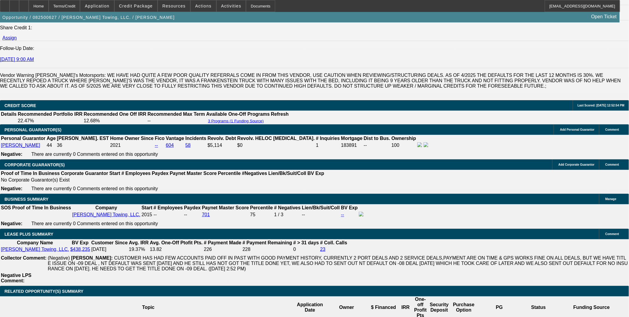
select select "1"
select select "2"
select select "4"
select select "1"
select select "2"
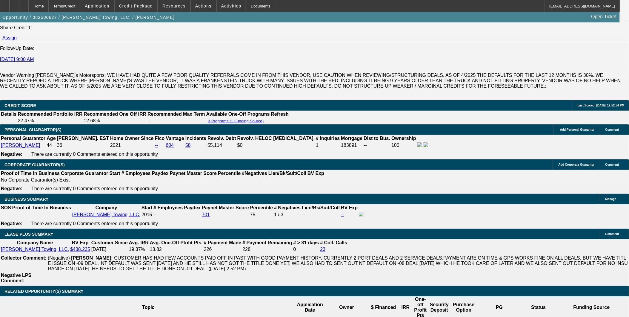
select select "4"
select select "1"
select select "2"
select select "4"
select select "1"
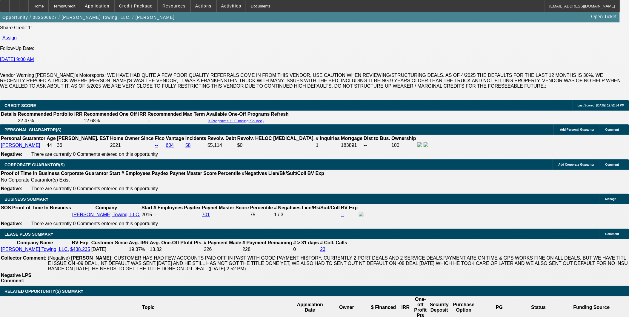
select select "2"
select select "4"
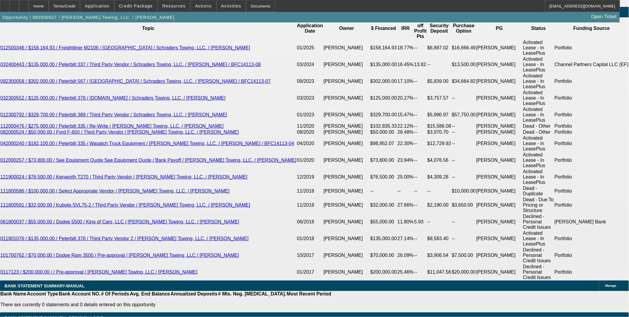
scroll to position [1139, 0]
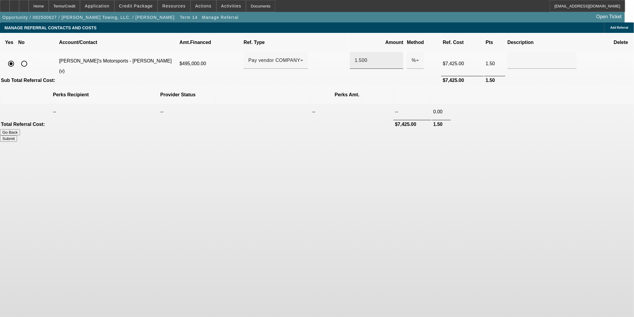
click at [366, 57] on input "1.500" at bounding box center [377, 60] width 44 height 7
click at [569, 91] on div "MANAGE REFERRAL CONTACTS AND COSTS Add Referral Yes No Account/Contact Amt.Fina…" at bounding box center [317, 81] width 634 height 119
click at [17, 135] on button "Submit" at bounding box center [8, 138] width 17 height 6
type input "0.500"
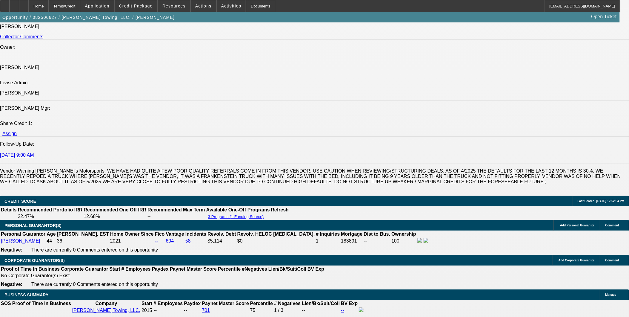
select select "0"
select select "2"
select select "0.1"
select select "4"
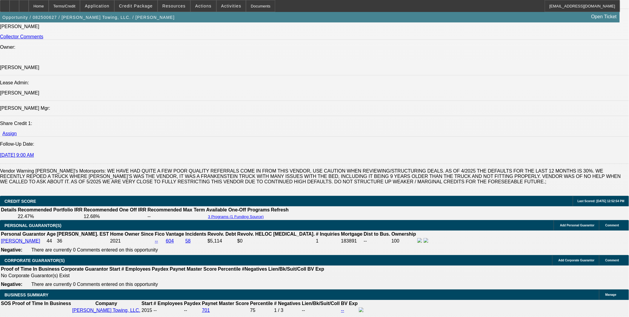
select select "0"
select select "2"
select select "0.1"
select select "4"
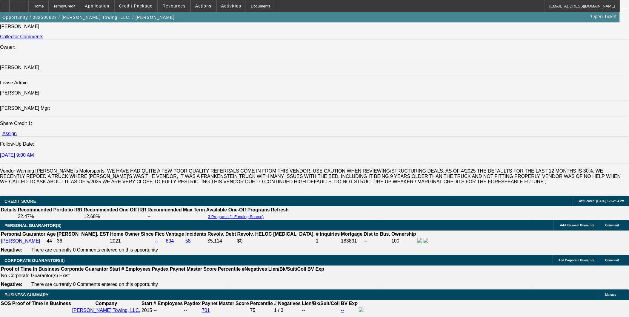
select select "0"
select select "2"
select select "0.1"
select select "4"
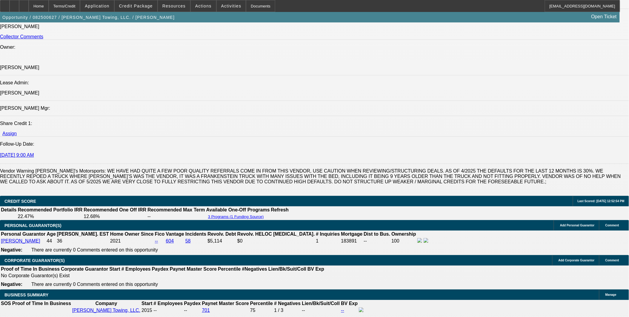
select select "0"
select select "2"
select select "0.1"
select select "4"
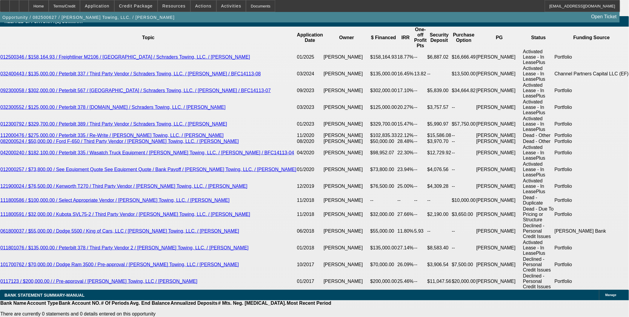
scroll to position [1130, 0]
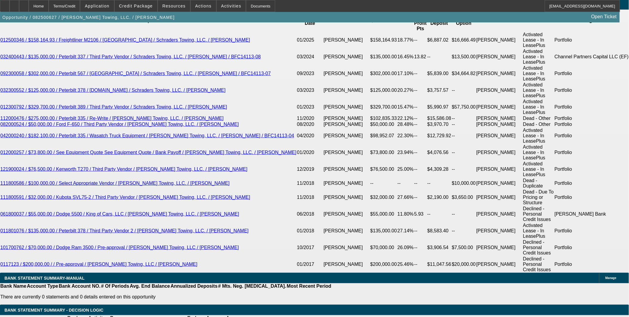
scroll to position [1096, 0]
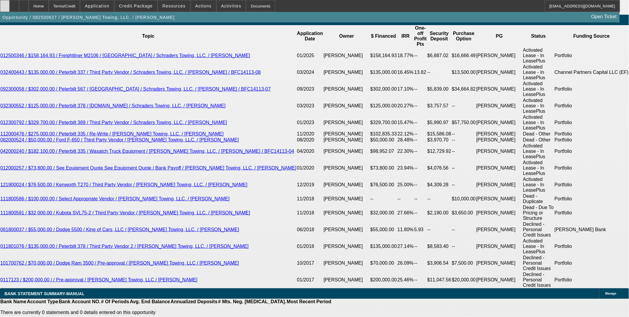
click at [10, 9] on div at bounding box center [5, 6] width 10 height 12
